Goal: Task Accomplishment & Management: Manage account settings

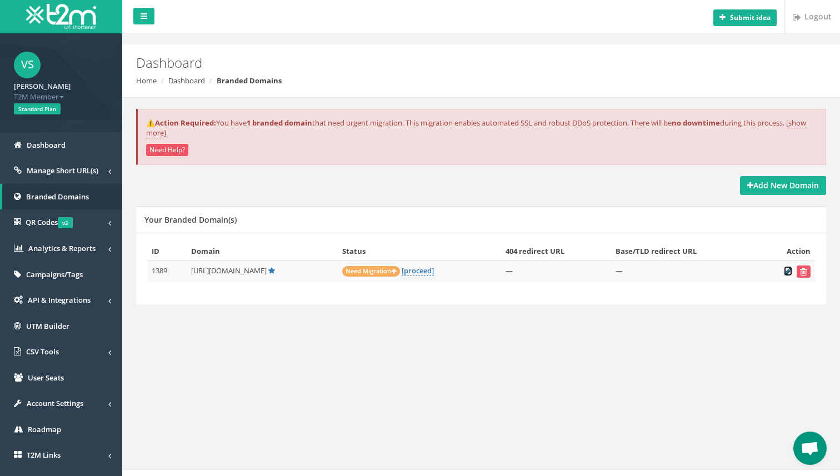
click at [789, 270] on icon at bounding box center [788, 271] width 8 height 7
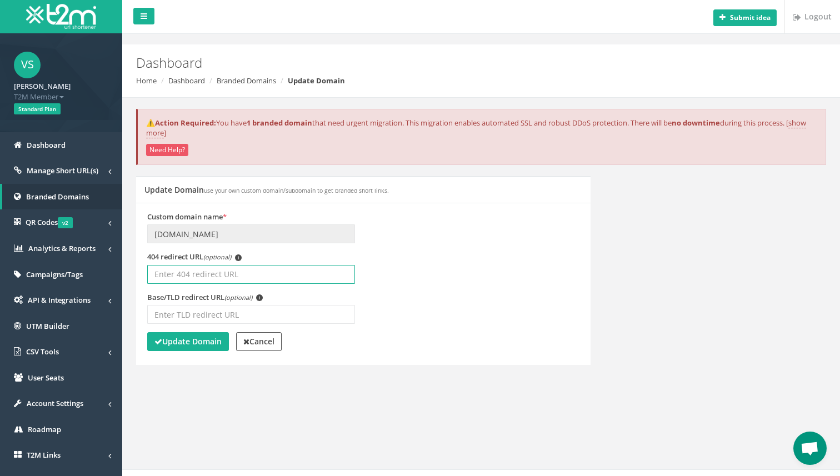
click at [227, 279] on input "404 redirect URL (optional) i" at bounding box center [251, 274] width 208 height 19
click at [198, 339] on strong "Update Domain" at bounding box center [187, 341] width 67 height 11
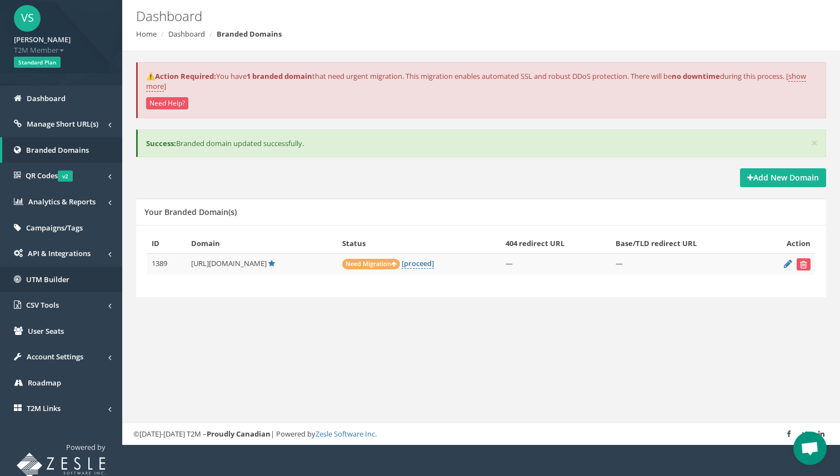
scroll to position [49, 0]
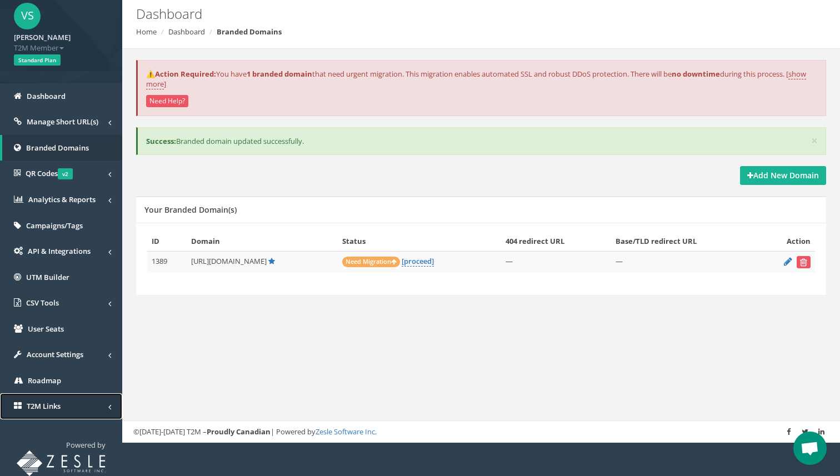
click at [66, 413] on link "T2M Links" at bounding box center [61, 406] width 122 height 26
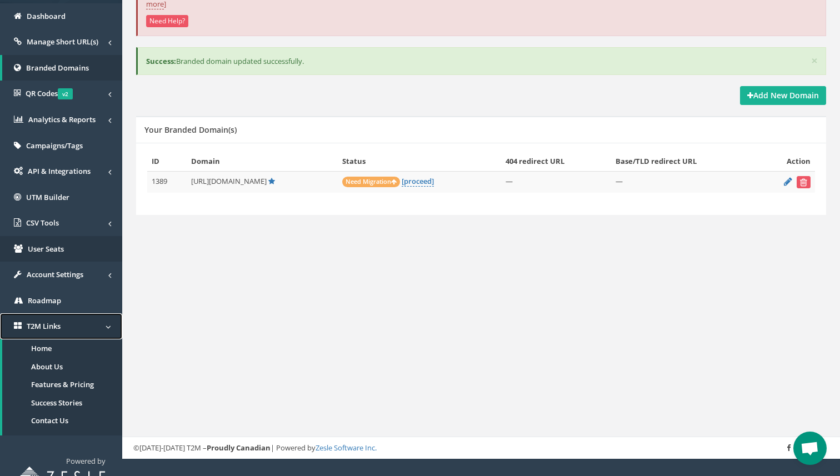
scroll to position [144, 0]
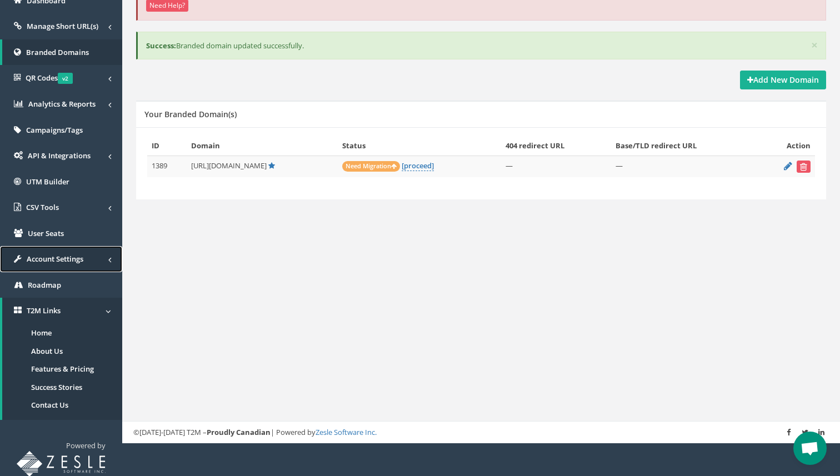
click at [57, 258] on span "Account Settings" at bounding box center [55, 259] width 57 height 10
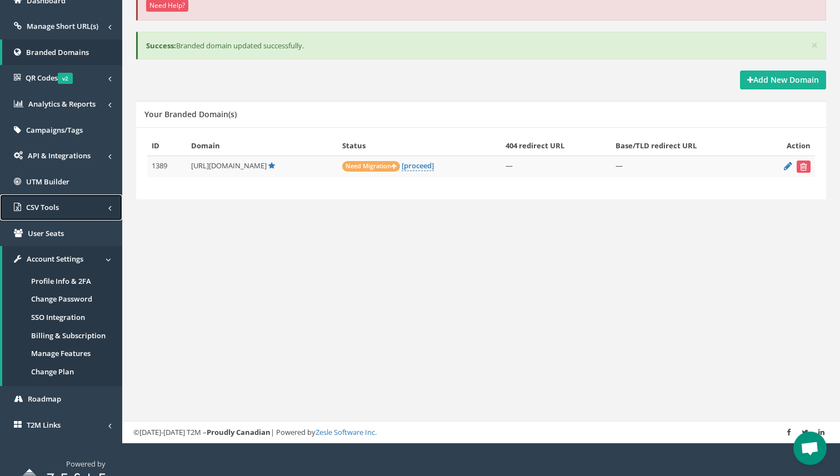
click at [65, 202] on link "CSV Tools" at bounding box center [61, 207] width 122 height 26
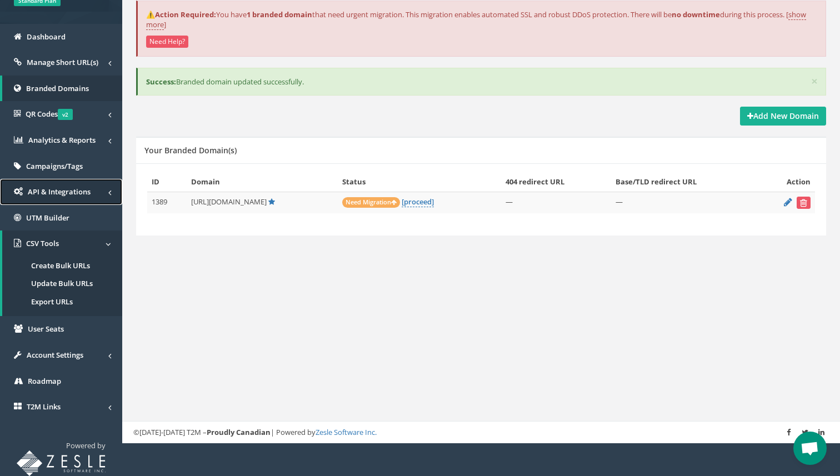
click at [72, 197] on link "API & Integrations" at bounding box center [61, 192] width 122 height 26
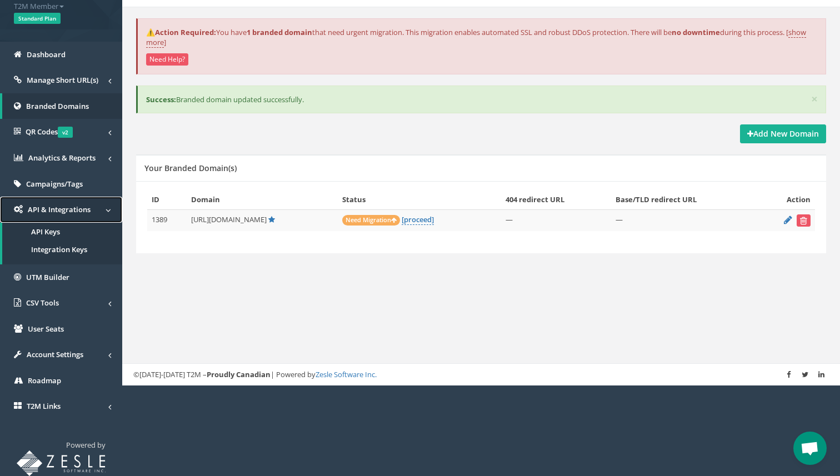
scroll to position [91, 0]
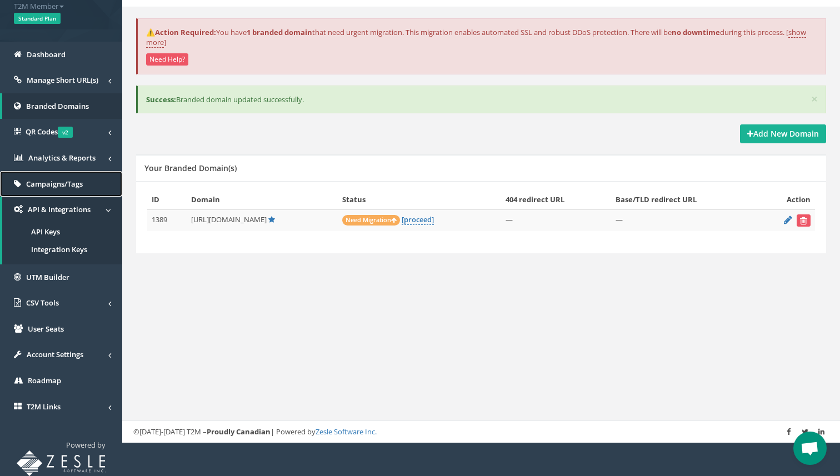
click at [81, 171] on link "Campaigns/Tags" at bounding box center [61, 184] width 122 height 26
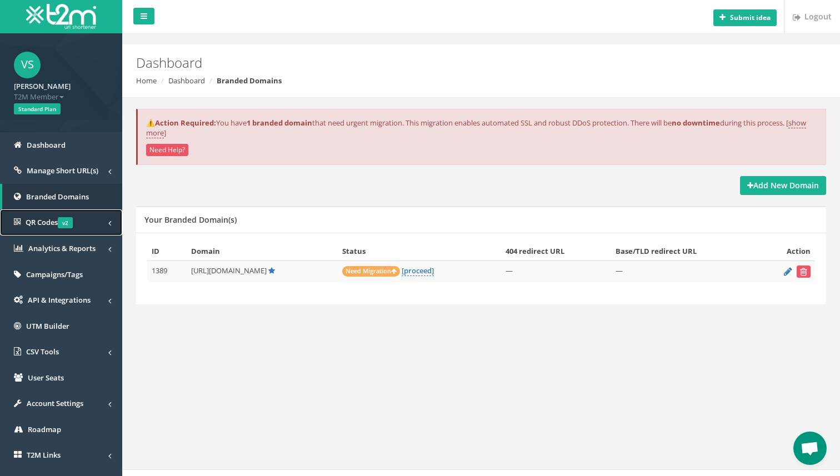
click at [36, 221] on span "QR Codes v2" at bounding box center [49, 222] width 47 height 10
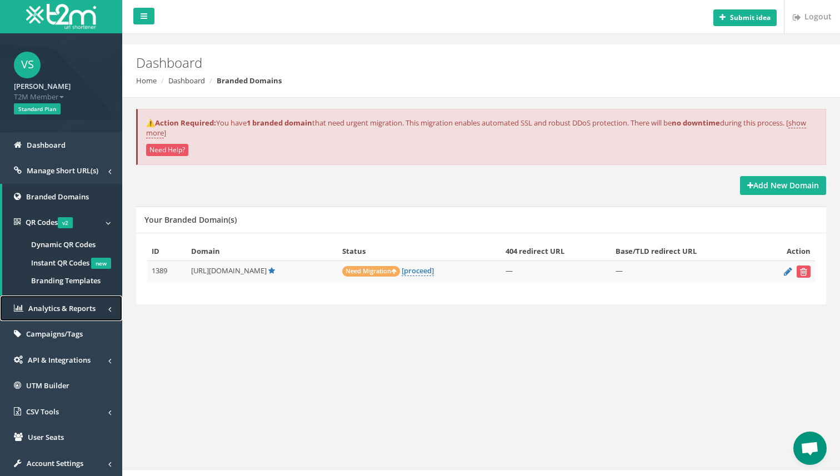
click at [38, 313] on link "Analytics & Reports" at bounding box center [61, 309] width 122 height 26
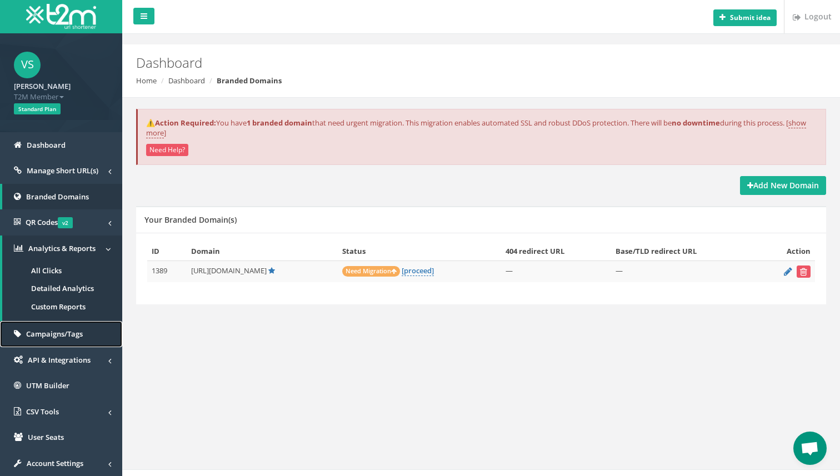
click at [58, 331] on span "Campaigns/Tags" at bounding box center [54, 334] width 57 height 10
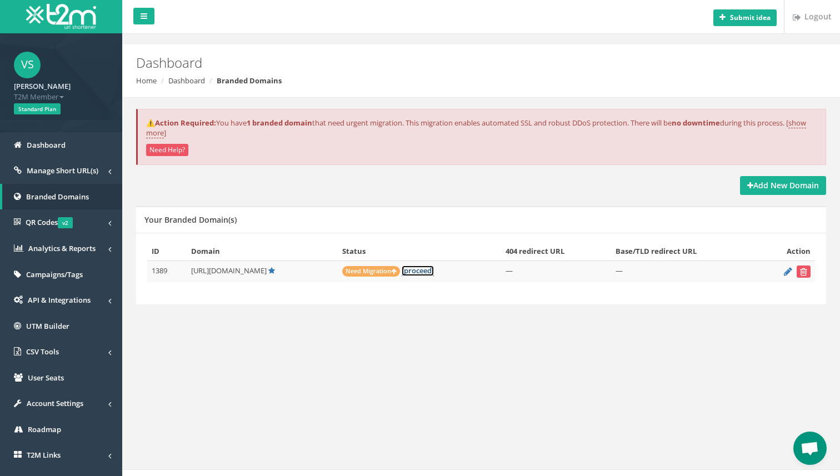
click at [420, 272] on link "[proceed]" at bounding box center [418, 271] width 32 height 11
click at [419, 273] on link "[proceed]" at bounding box center [418, 271] width 32 height 11
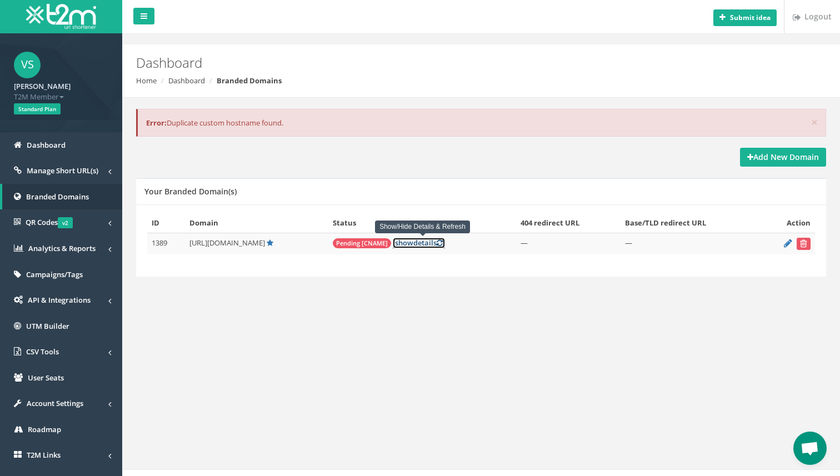
click at [422, 244] on link "[ show details ]" at bounding box center [419, 243] width 52 height 11
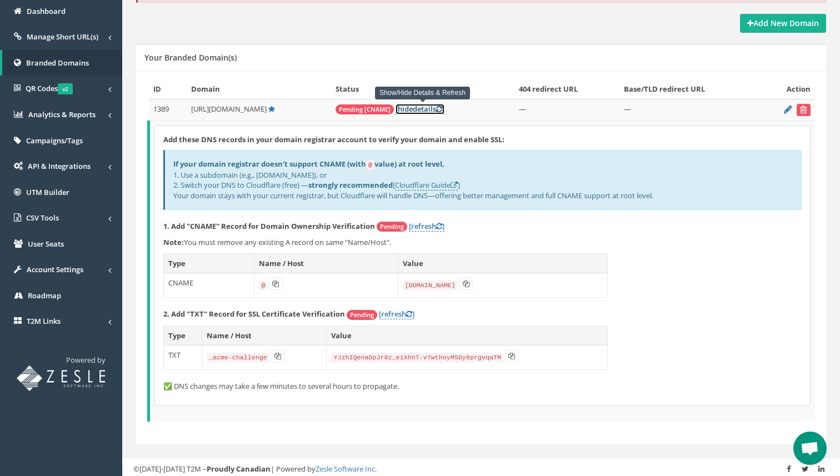
scroll to position [137, 0]
